Goal: Navigation & Orientation: Find specific page/section

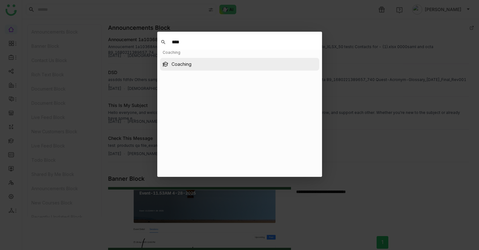
type input "****"
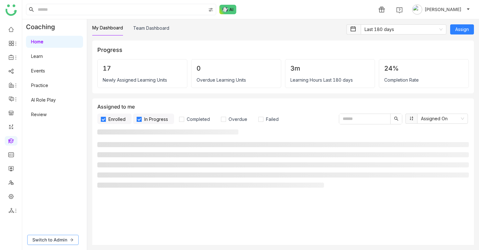
click at [58, 243] on span "Switch to Admin" at bounding box center [49, 240] width 35 height 7
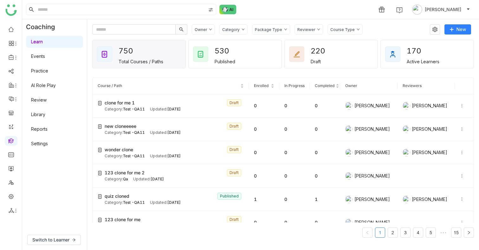
click at [45, 54] on link "Events" at bounding box center [38, 56] width 14 height 5
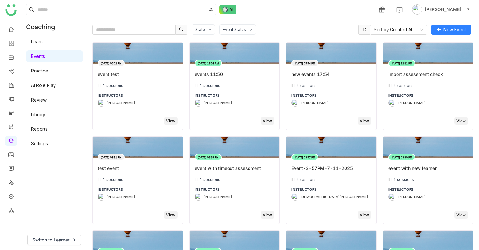
click at [41, 43] on link "Learn" at bounding box center [37, 41] width 12 height 5
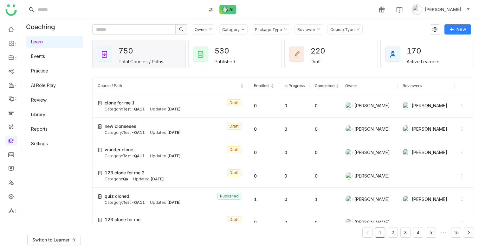
click at [364, 30] on div "Owner Category Package Type Reviewer Course Type" at bounding box center [309, 29] width 234 height 10
click at [335, 30] on div "Course Type" at bounding box center [342, 29] width 24 height 5
click at [198, 30] on div "Owner" at bounding box center [201, 29] width 12 height 5
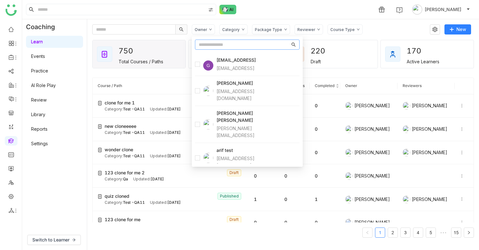
click at [200, 153] on div at bounding box center [204, 158] width 18 height 10
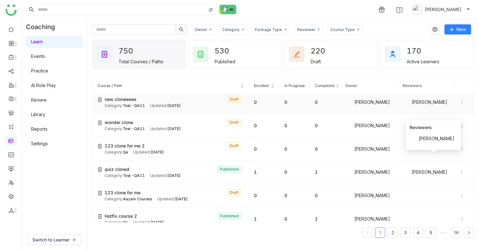
scroll to position [49, 0]
